Goal: Task Accomplishment & Management: Manage account settings

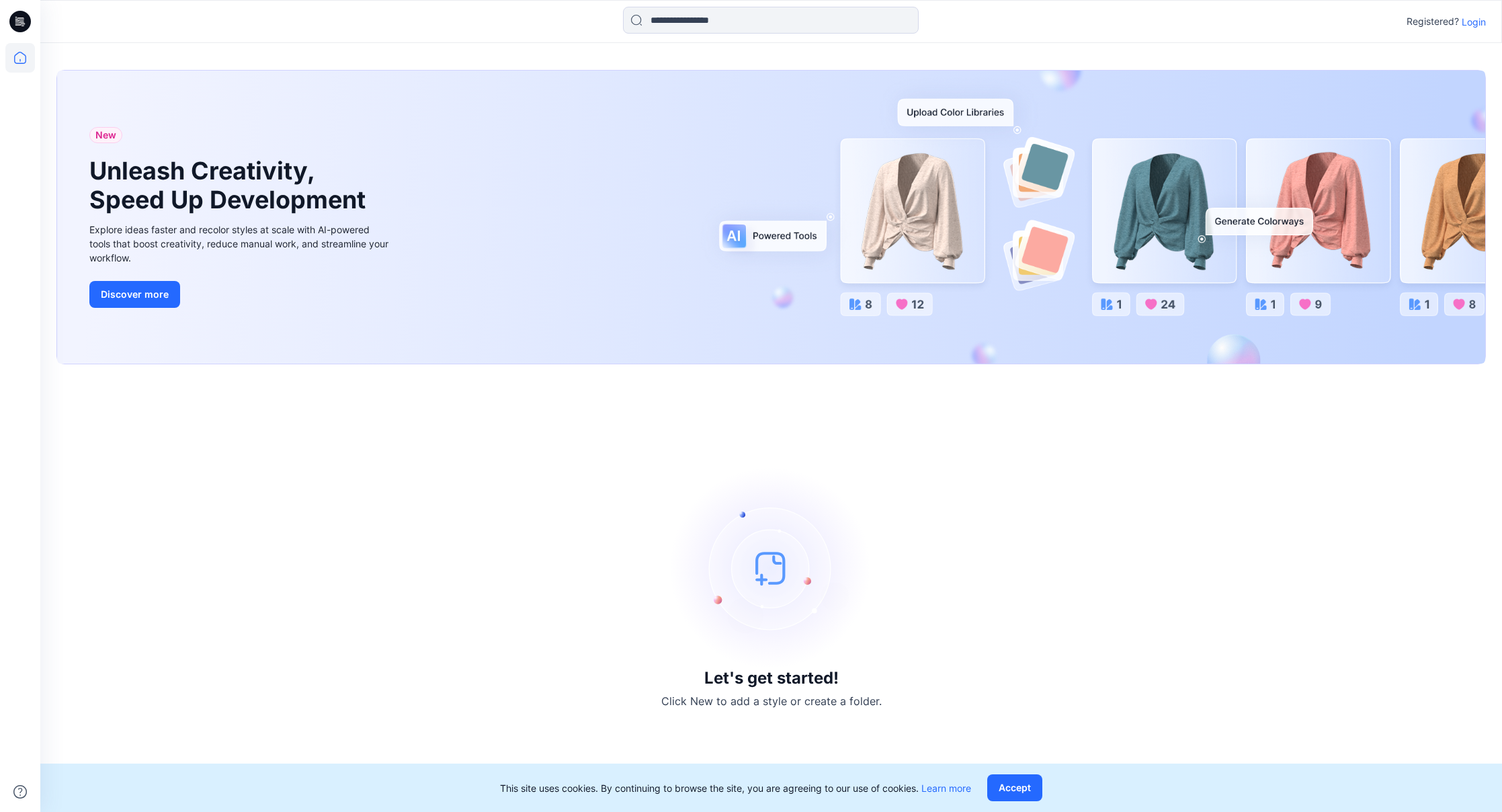
click at [1476, 24] on p "Login" at bounding box center [1473, 22] width 24 height 14
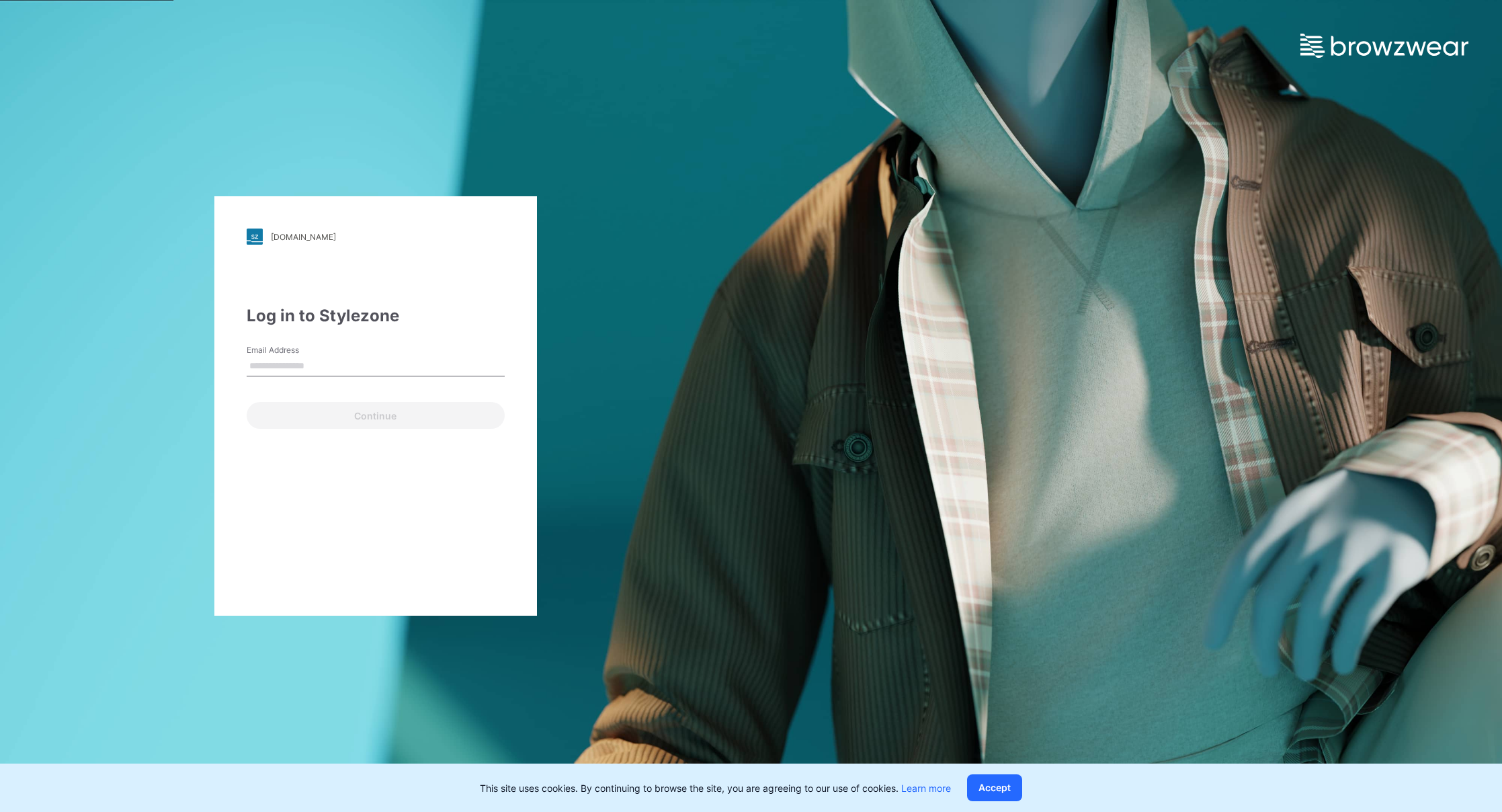
type input "**********"
click at [378, 416] on button "Continue" at bounding box center [376, 415] width 258 height 27
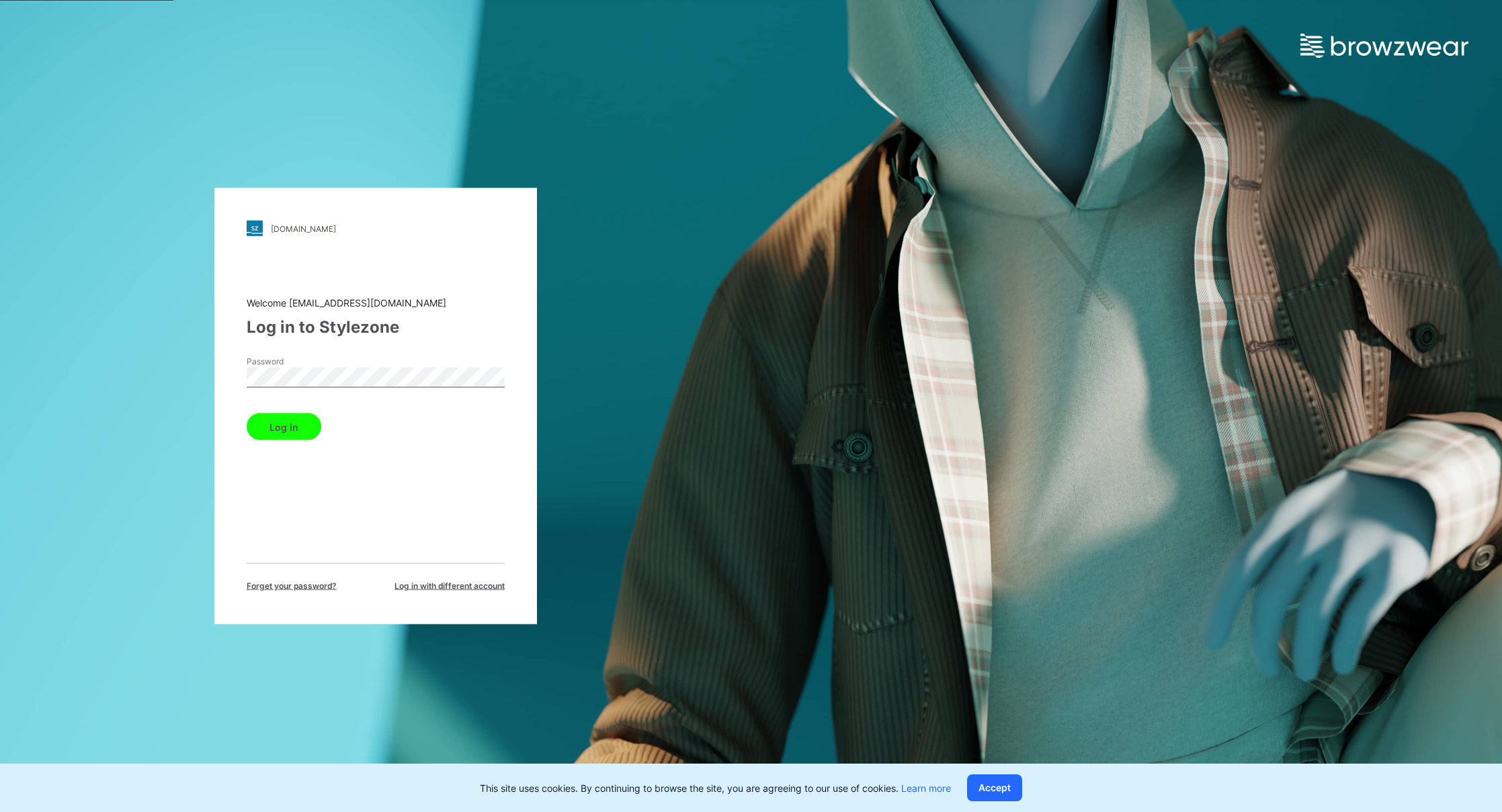
click at [286, 434] on button "Log in" at bounding box center [284, 426] width 74 height 27
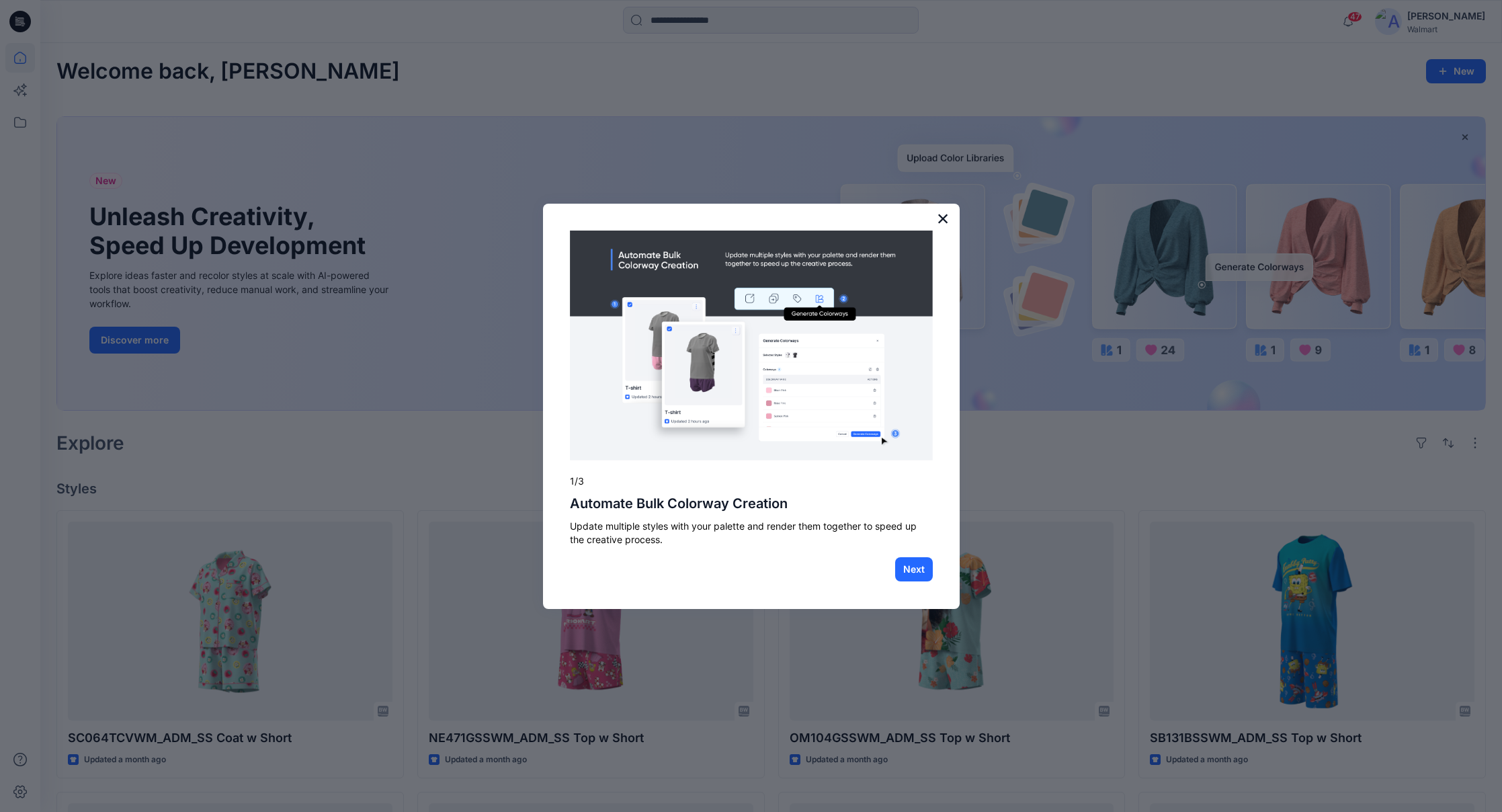
click at [939, 218] on button "×" at bounding box center [943, 218] width 12 height 21
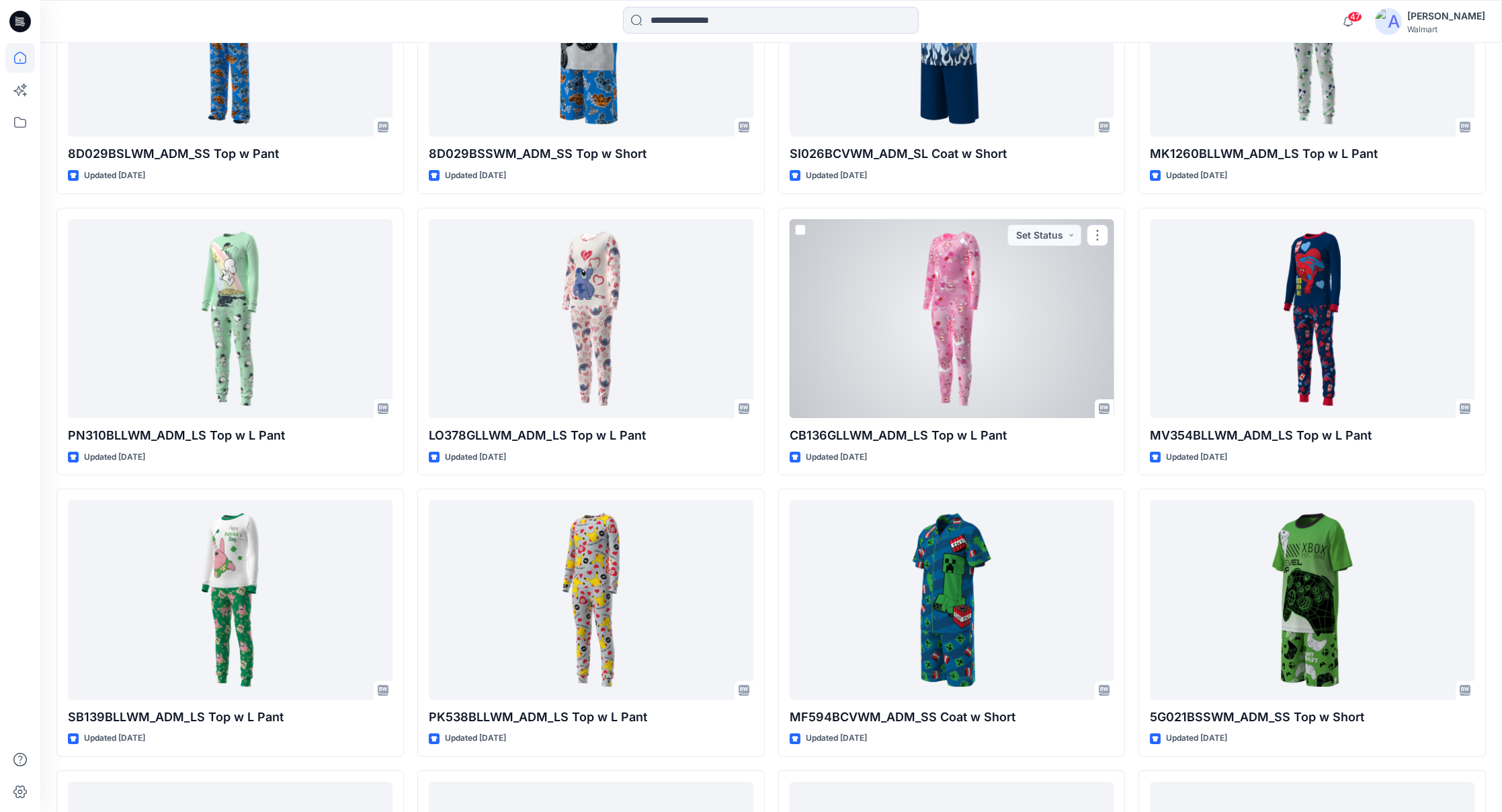
scroll to position [2555, 0]
